Goal: Find specific page/section: Find specific page/section

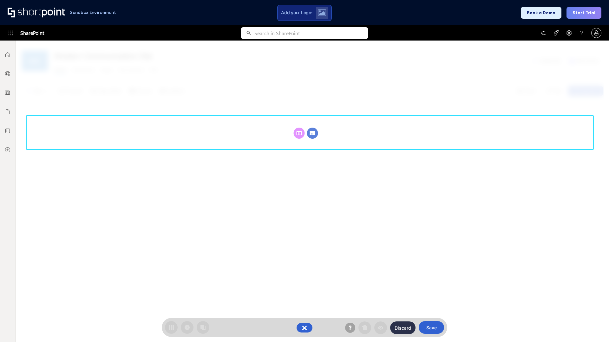
scroll to position [87, 0]
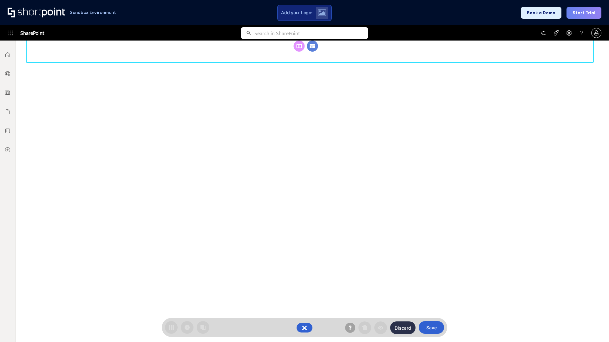
click at [312, 52] on circle at bounding box center [312, 46] width 11 height 11
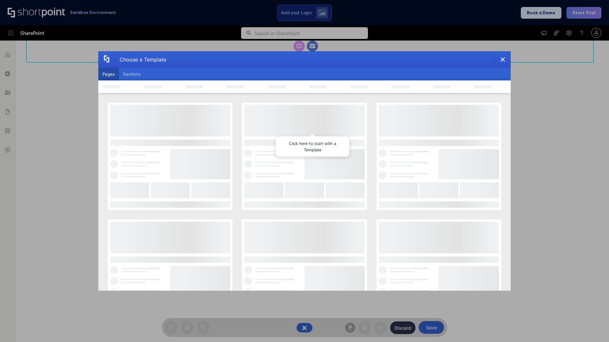
scroll to position [0, 0]
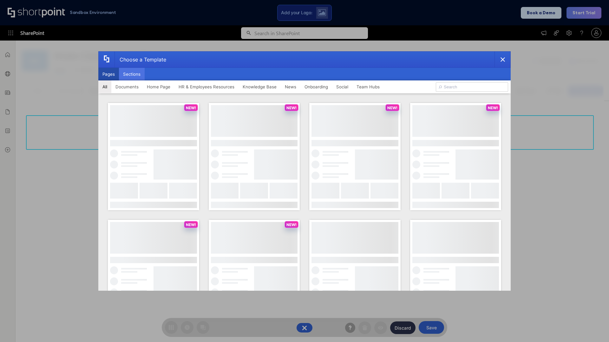
click at [132, 74] on button "Sections" at bounding box center [132, 74] width 26 height 13
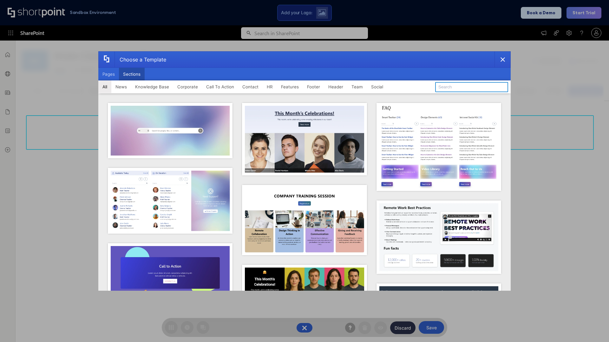
type input "Features Kit 4"
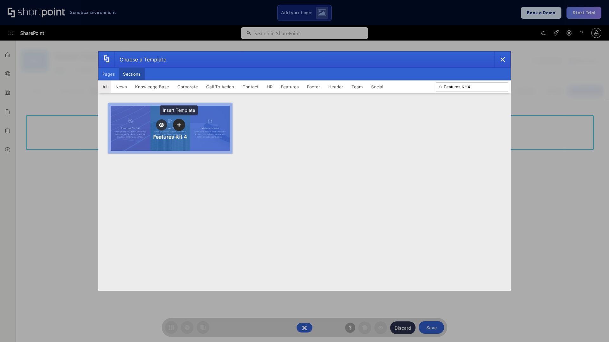
click at [179, 125] on icon "template selector" at bounding box center [179, 125] width 4 height 4
